Goal: Navigation & Orientation: Find specific page/section

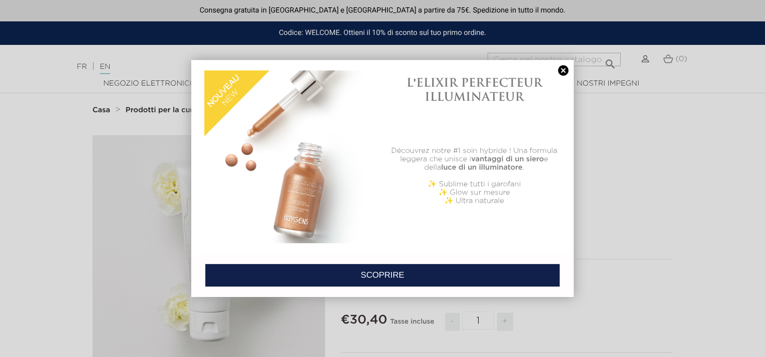
click at [561, 72] on link at bounding box center [563, 70] width 15 height 11
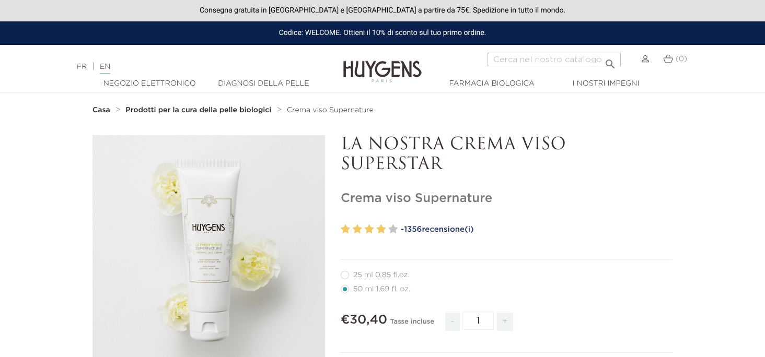
click at [270, 83] on font "Diagnosi della pelle" at bounding box center [263, 83] width 91 height 7
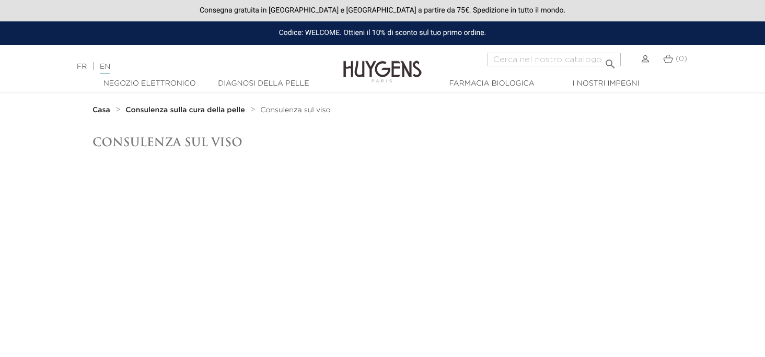
click at [500, 59] on input "Ricerca" at bounding box center [554, 60] width 133 height 14
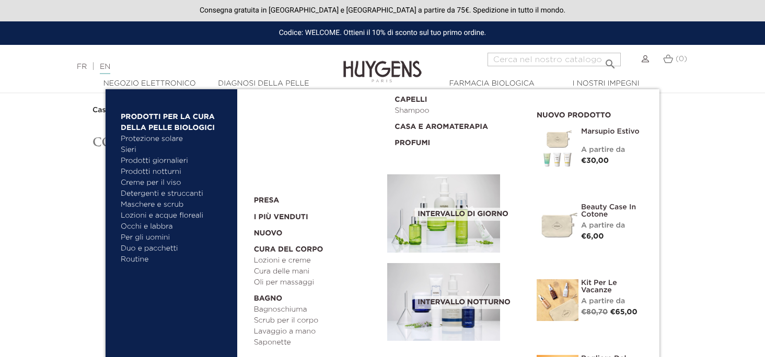
click at [136, 179] on font "Creme per il viso" at bounding box center [151, 182] width 60 height 7
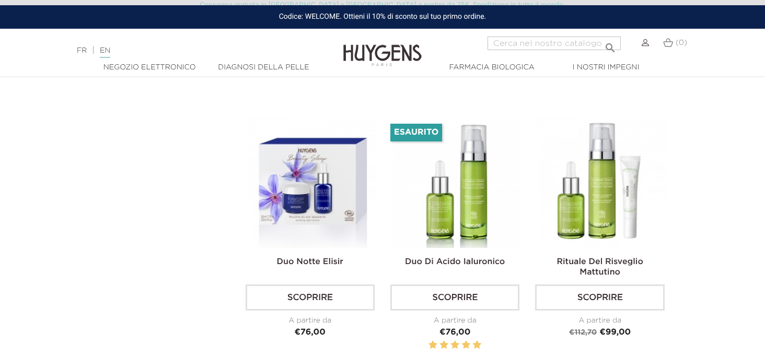
scroll to position [1097, 0]
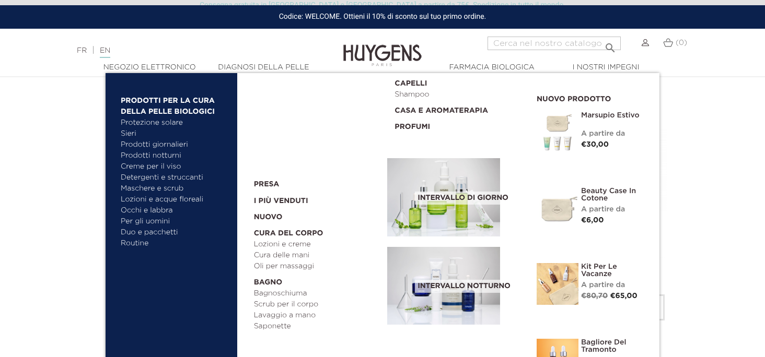
click at [158, 219] on font "Per gli uomini" at bounding box center [145, 221] width 49 height 7
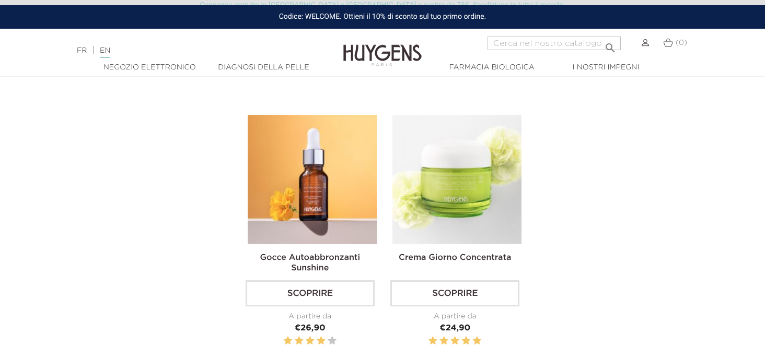
scroll to position [1411, 0]
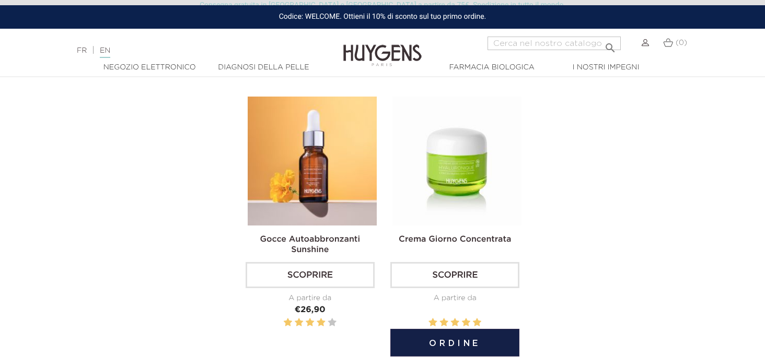
click at [453, 171] on img at bounding box center [456, 161] width 129 height 129
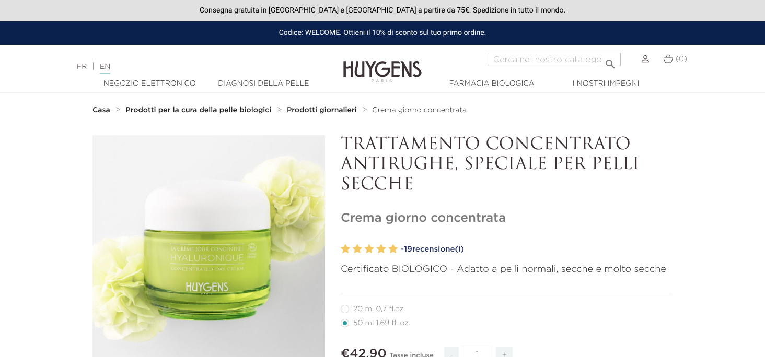
click at [206, 264] on font "" at bounding box center [209, 269] width 52 height 52
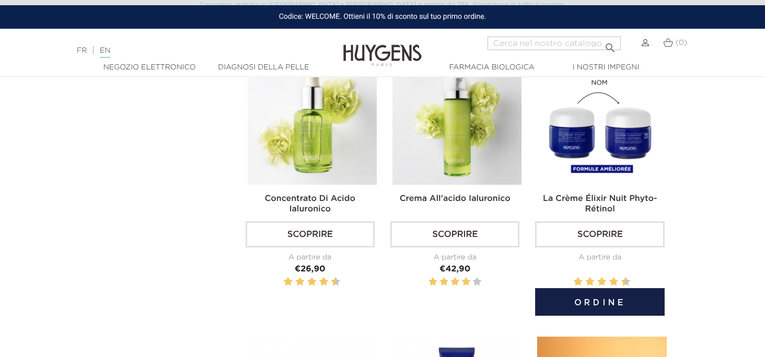
scroll to position [888, 0]
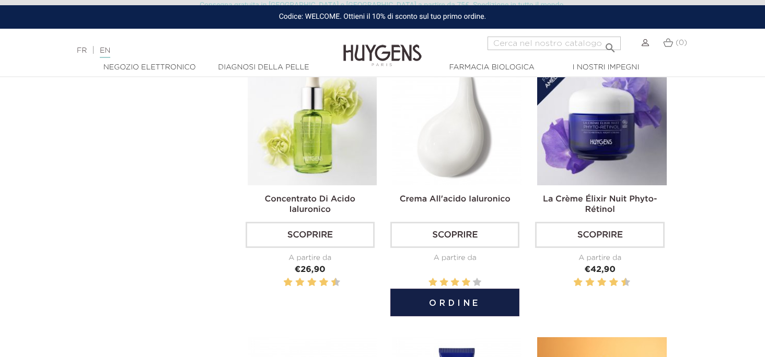
click at [429, 145] on img at bounding box center [456, 120] width 129 height 129
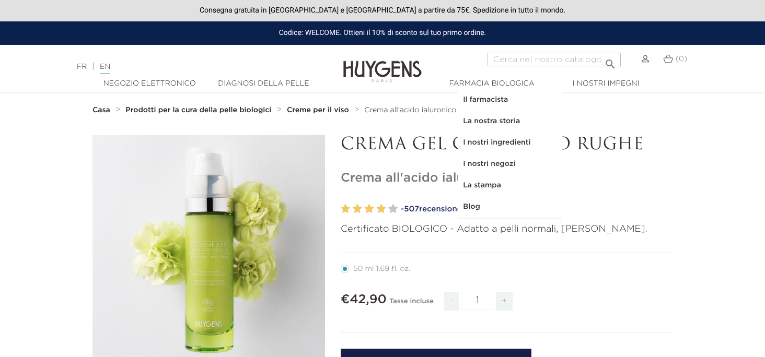
click at [489, 165] on font "I nostri negozi" at bounding box center [489, 163] width 52 height 7
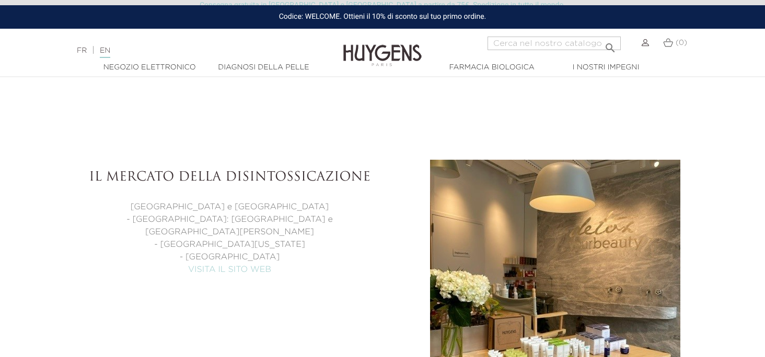
scroll to position [2938, 0]
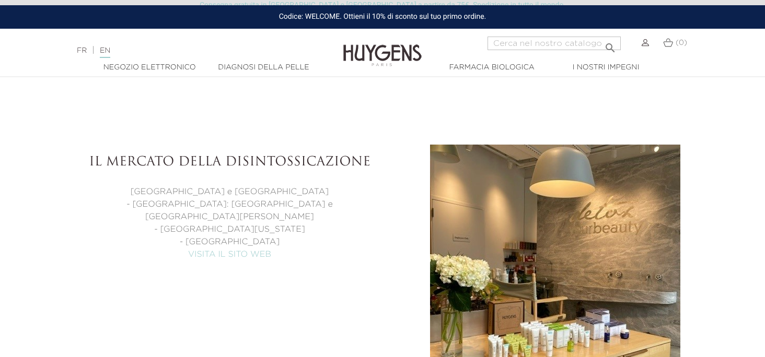
select select "FR"
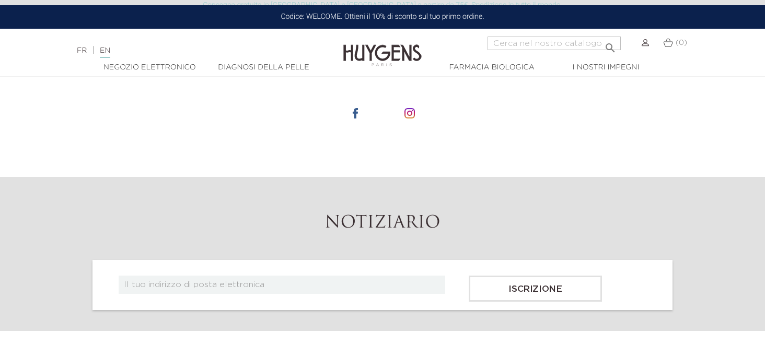
scroll to position [5193, 0]
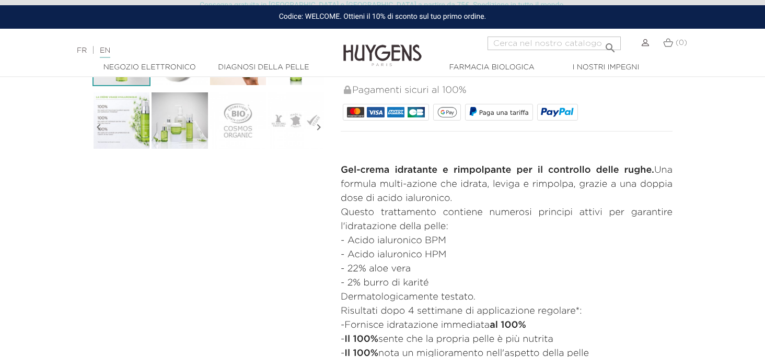
scroll to position [418, 0]
